Goal: Task Accomplishment & Management: Manage account settings

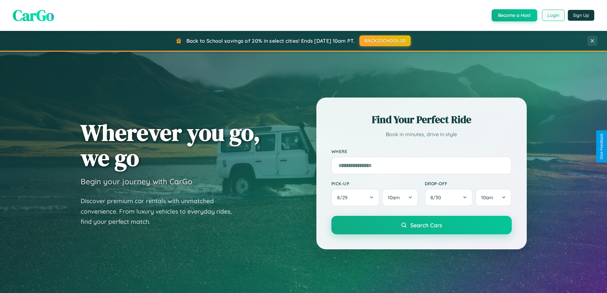
click at [553, 15] on button "Login" at bounding box center [553, 15] width 23 height 11
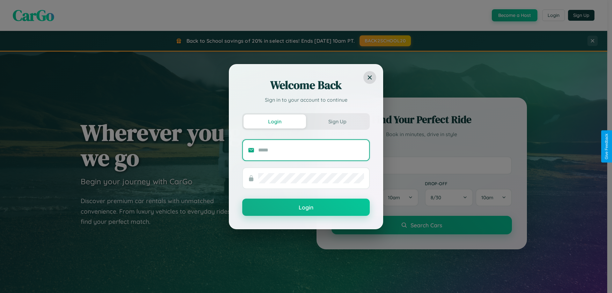
click at [311, 150] on input "text" at bounding box center [311, 150] width 106 height 10
type input "**********"
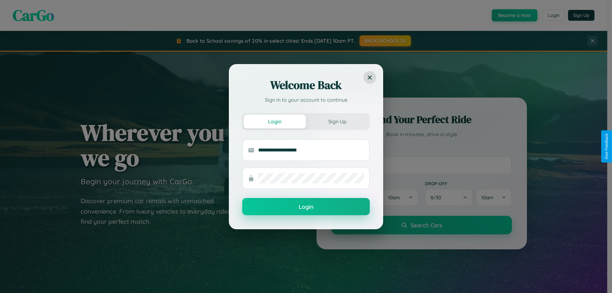
click at [306, 207] on button "Login" at bounding box center [305, 206] width 127 height 17
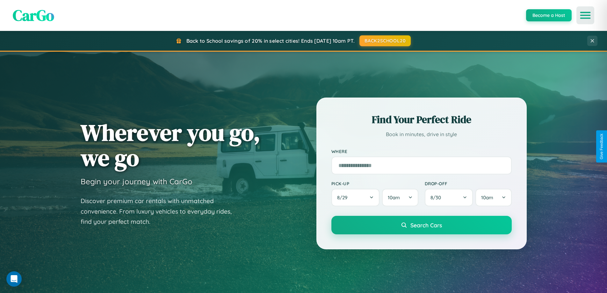
click at [585, 15] on icon "Open menu" at bounding box center [585, 15] width 9 height 6
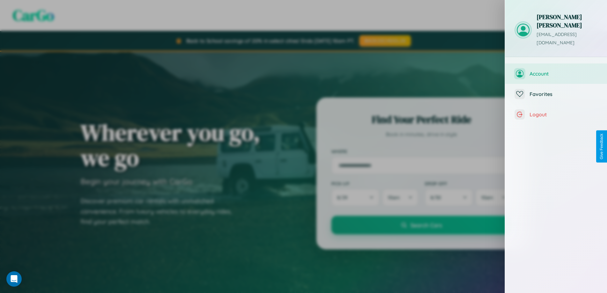
click at [556, 70] on span "Account" at bounding box center [563, 73] width 68 height 6
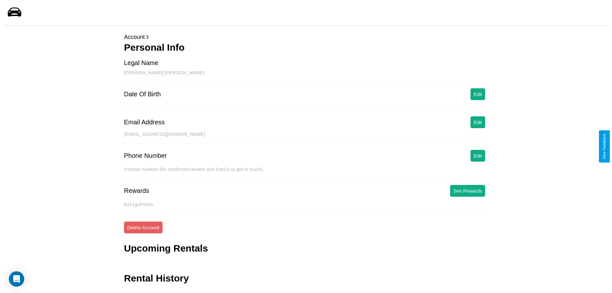
scroll to position [15, 0]
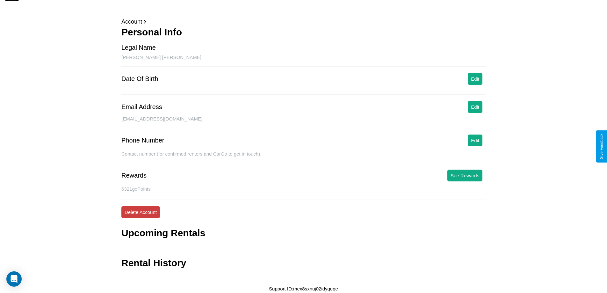
click at [140, 212] on button "Delete Account" at bounding box center [140, 212] width 39 height 12
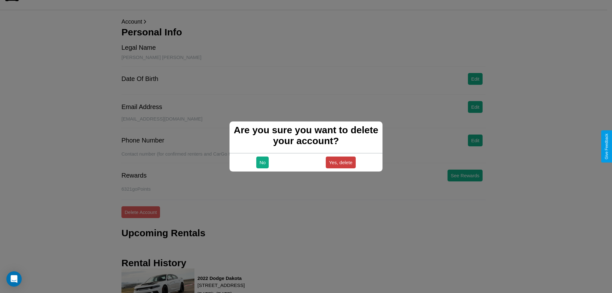
click at [340, 162] on button "Yes, delete" at bounding box center [341, 162] width 30 height 12
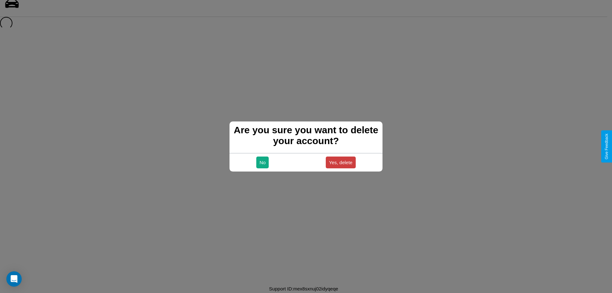
scroll to position [9, 0]
